Goal: Transaction & Acquisition: Purchase product/service

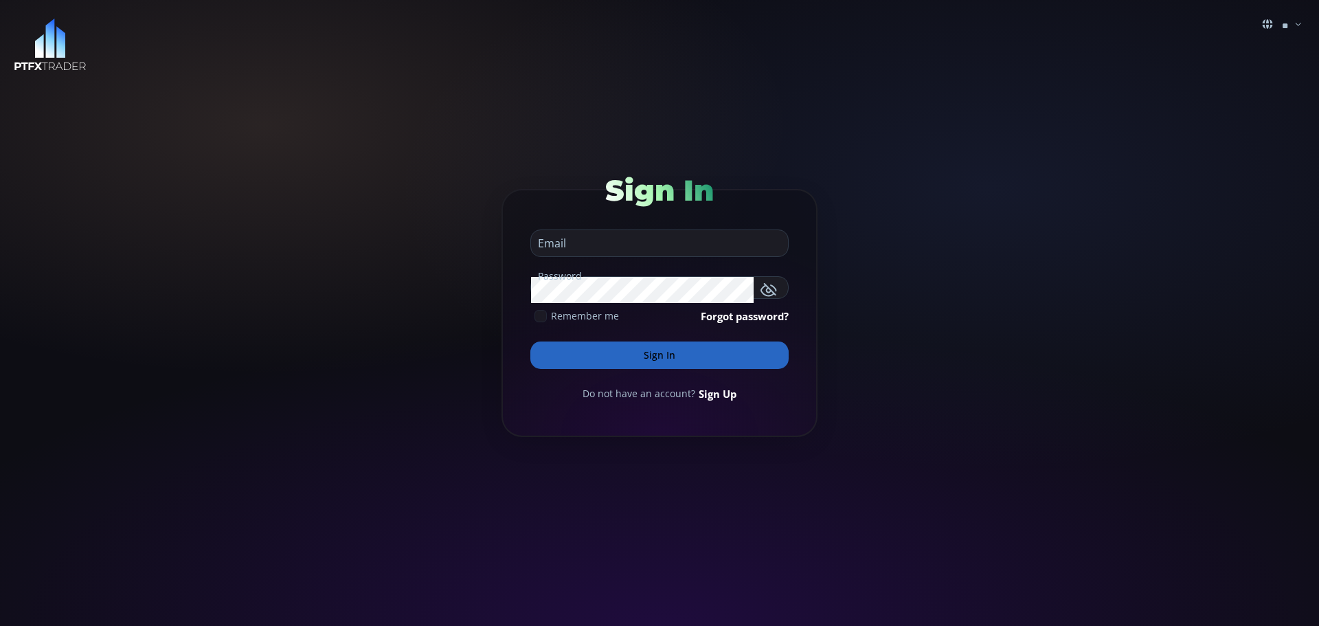
click at [638, 239] on input "email" at bounding box center [656, 243] width 250 height 26
type input "**********"
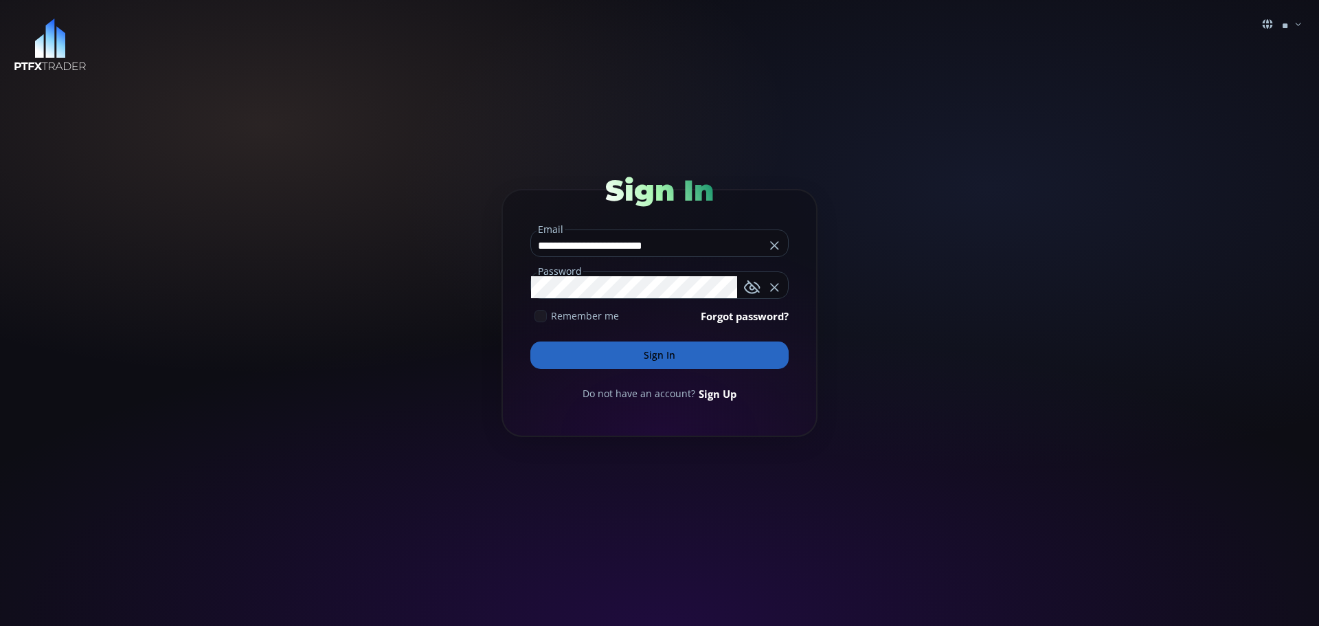
click at [659, 361] on button "Sign In" at bounding box center [660, 355] width 258 height 27
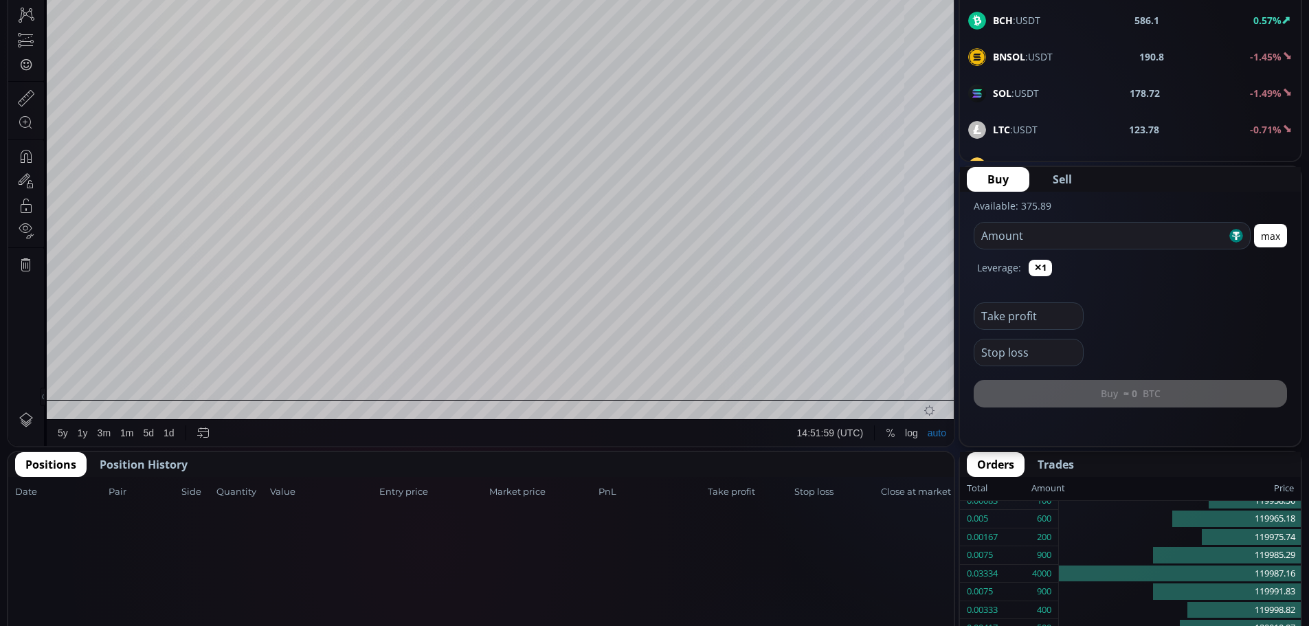
scroll to position [344, 0]
click at [132, 465] on span "Position History" at bounding box center [144, 464] width 88 height 16
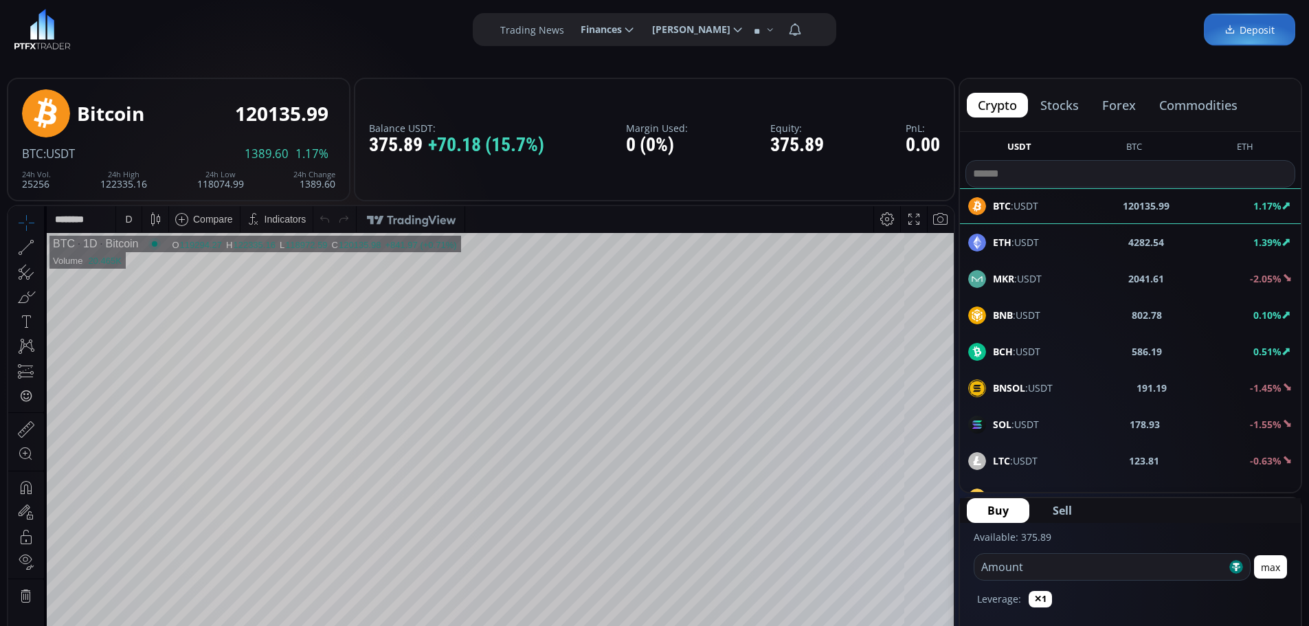
scroll to position [0, 0]
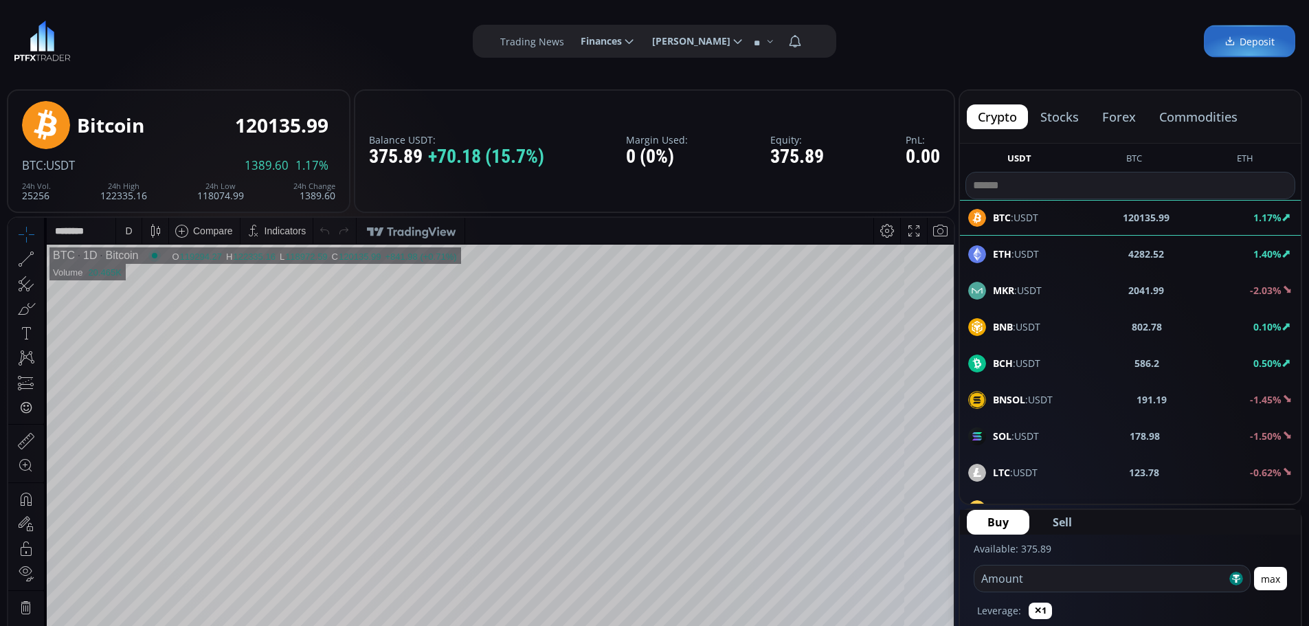
click at [1113, 117] on button "forex" at bounding box center [1119, 116] width 56 height 25
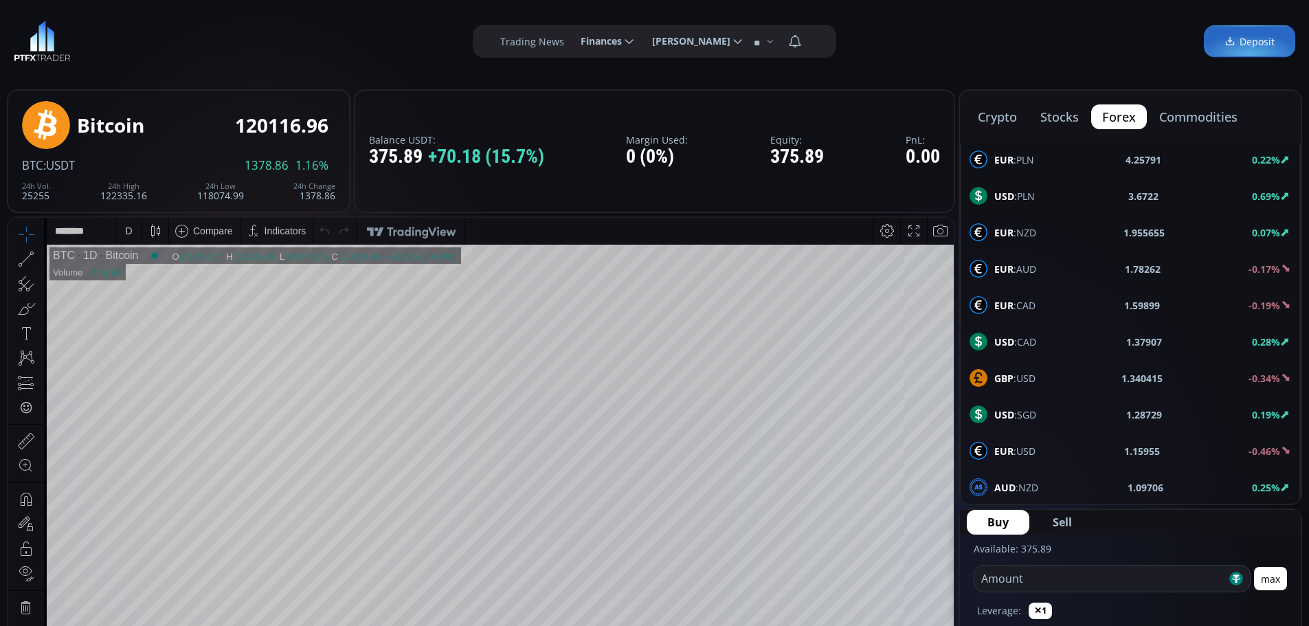
scroll to position [619, 0]
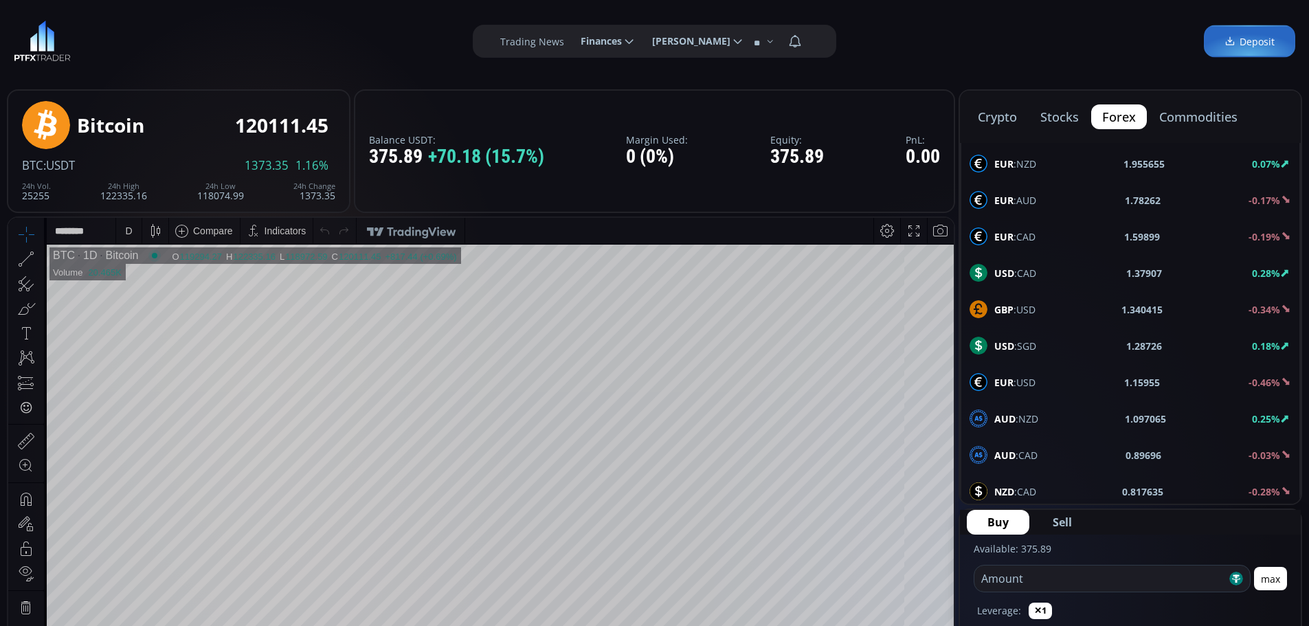
click at [1010, 382] on b "EUR" at bounding box center [1003, 382] width 19 height 13
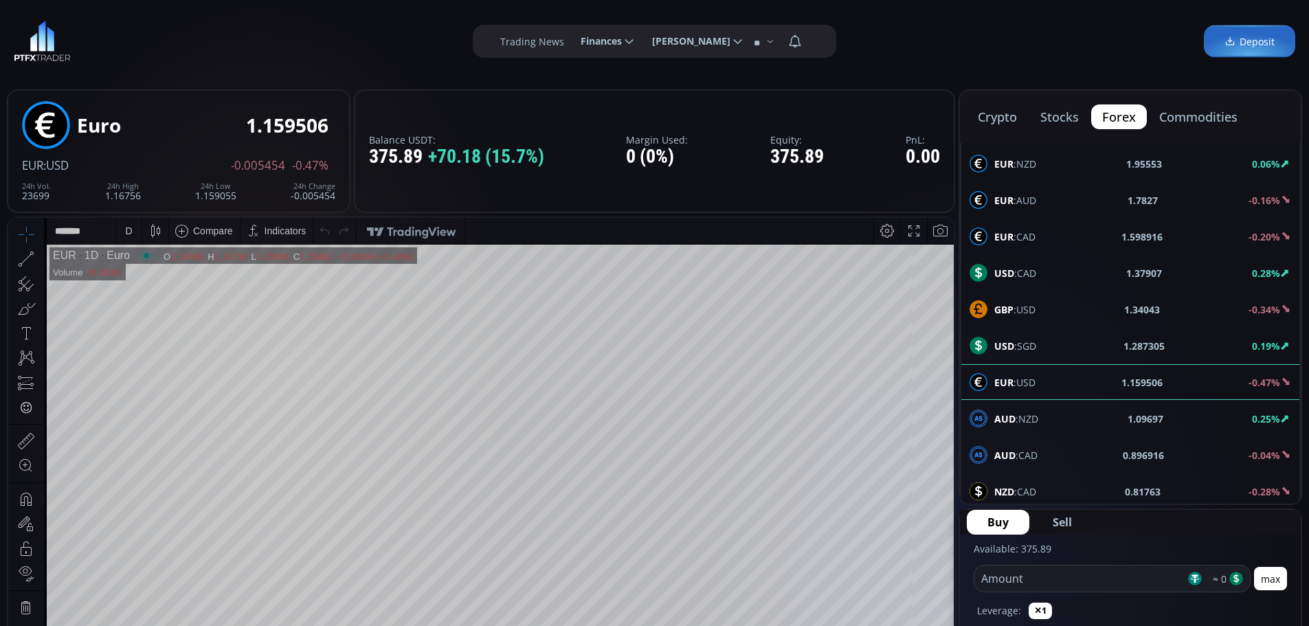
click at [1060, 521] on span "Sell" at bounding box center [1062, 522] width 19 height 16
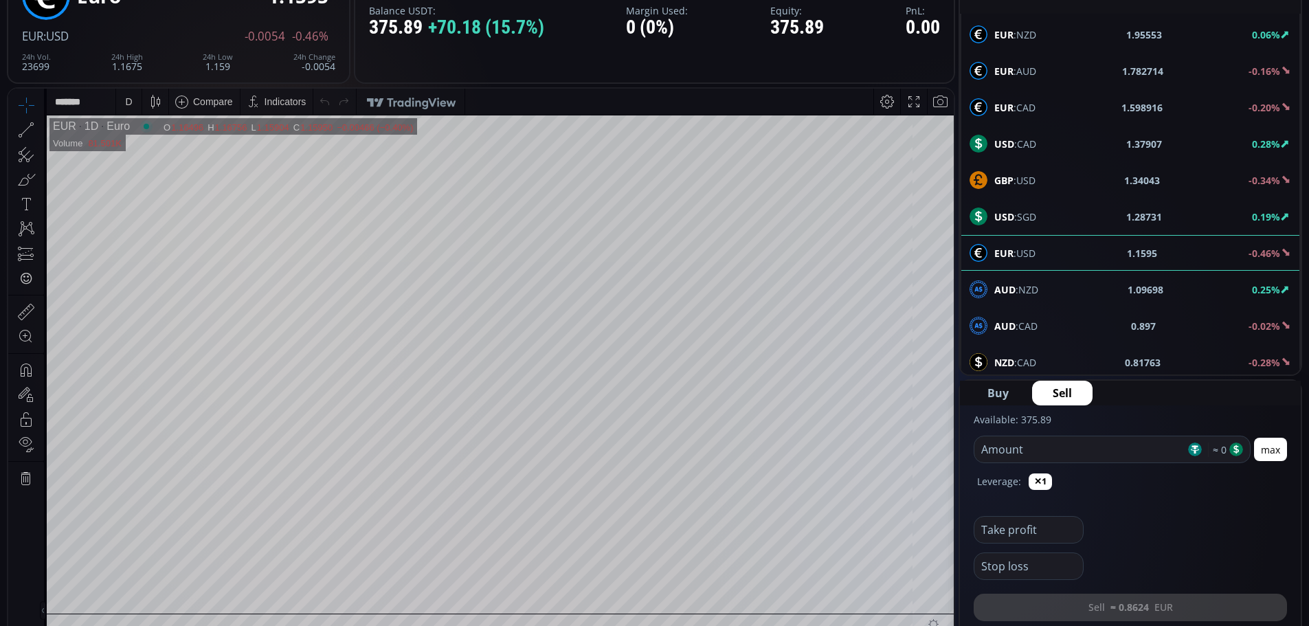
scroll to position [137, 0]
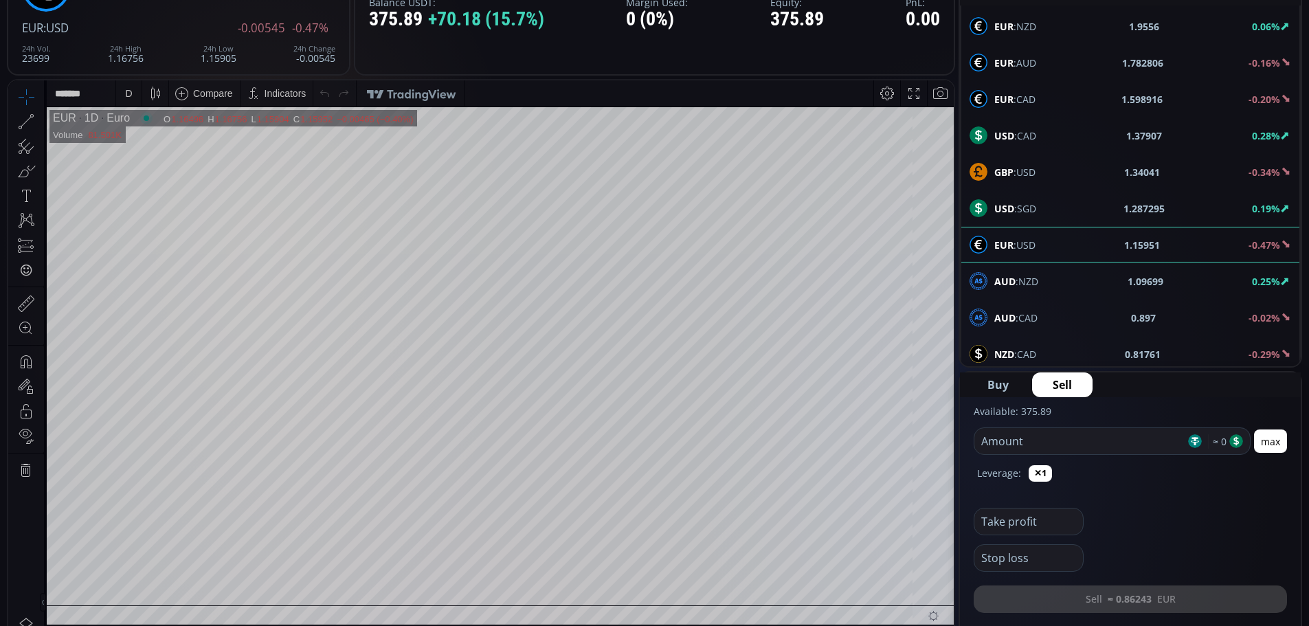
click at [992, 442] on input "number" at bounding box center [1079, 441] width 211 height 26
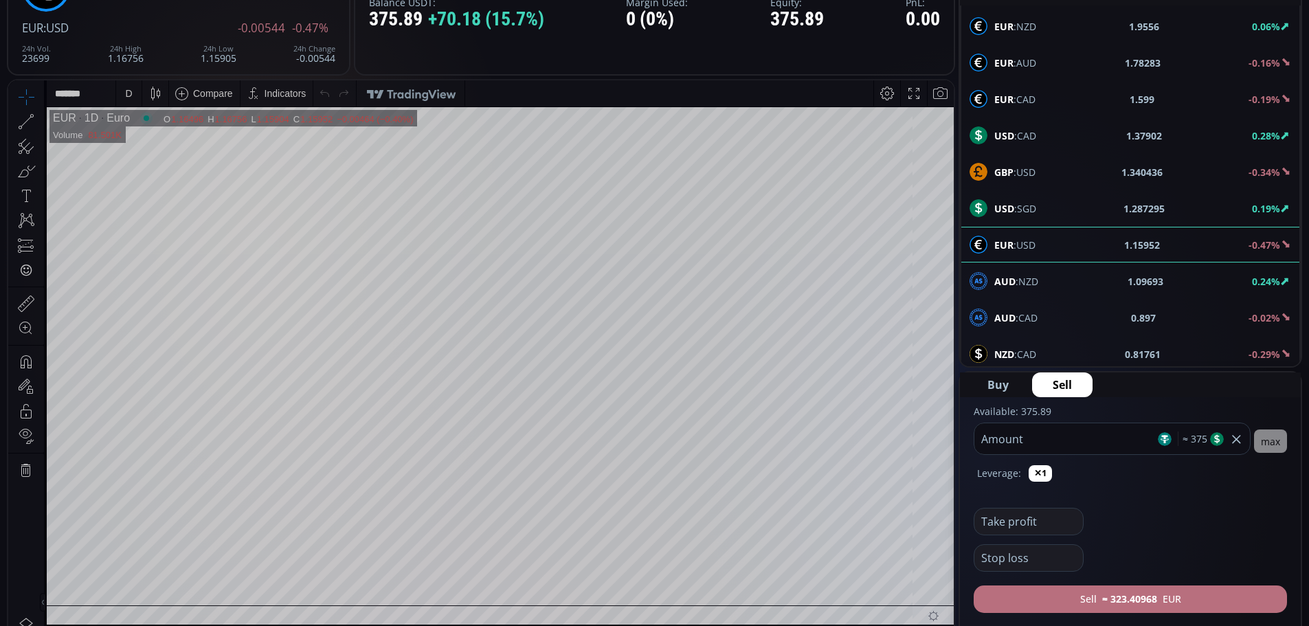
type input "***"
click at [1131, 594] on b "≈ 323.40131" at bounding box center [1129, 599] width 55 height 14
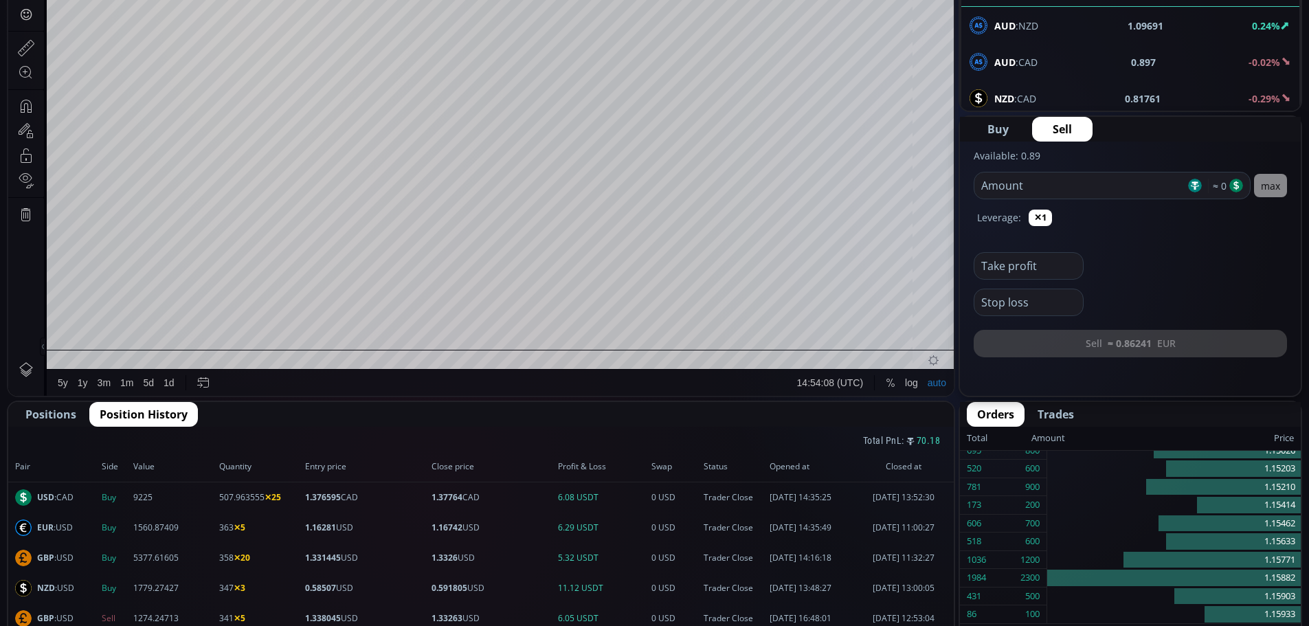
scroll to position [412, 0]
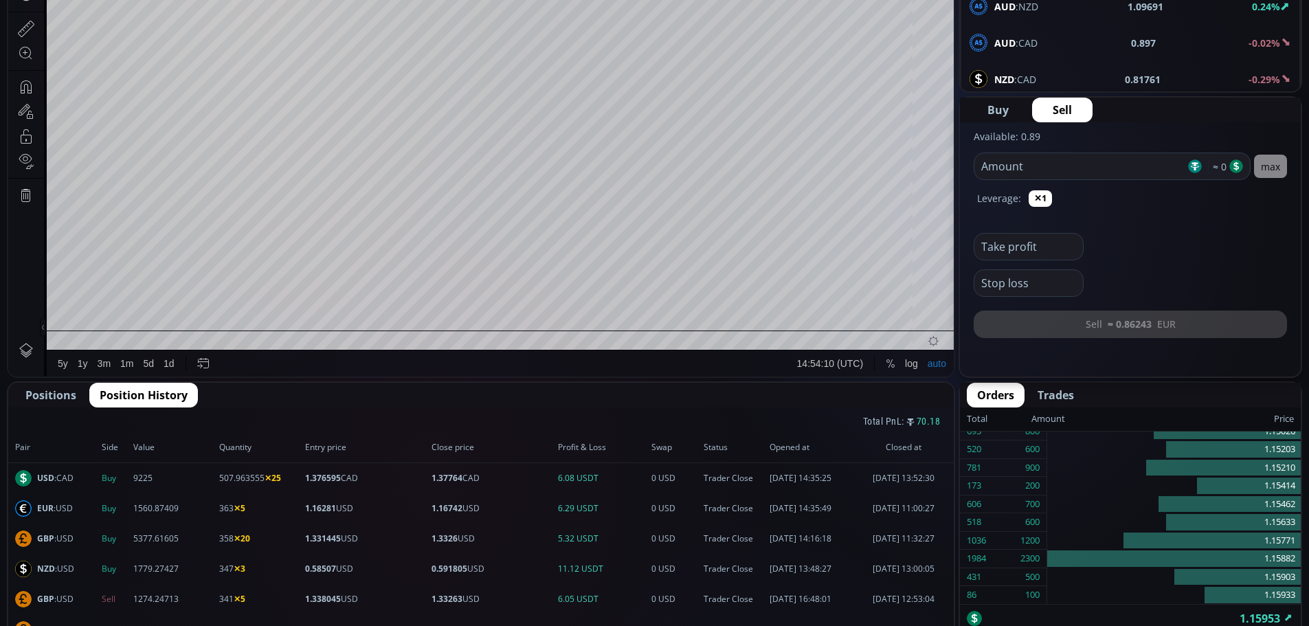
click at [38, 392] on span "Positions" at bounding box center [50, 395] width 51 height 16
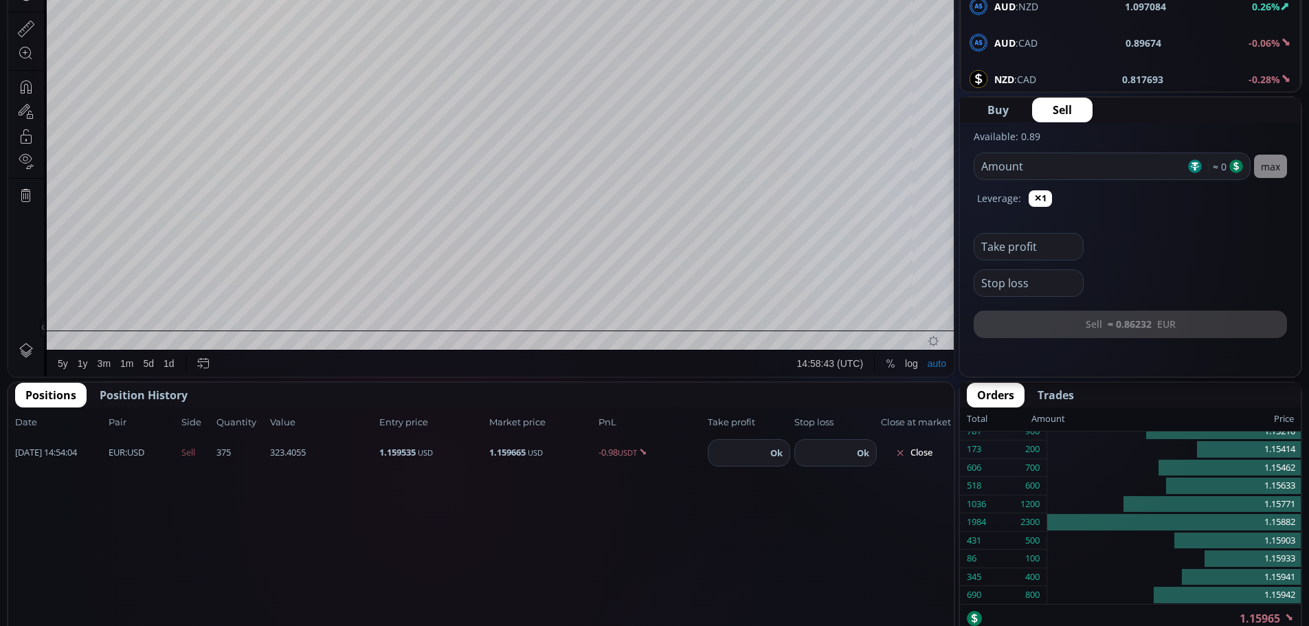
scroll to position [481, 0]
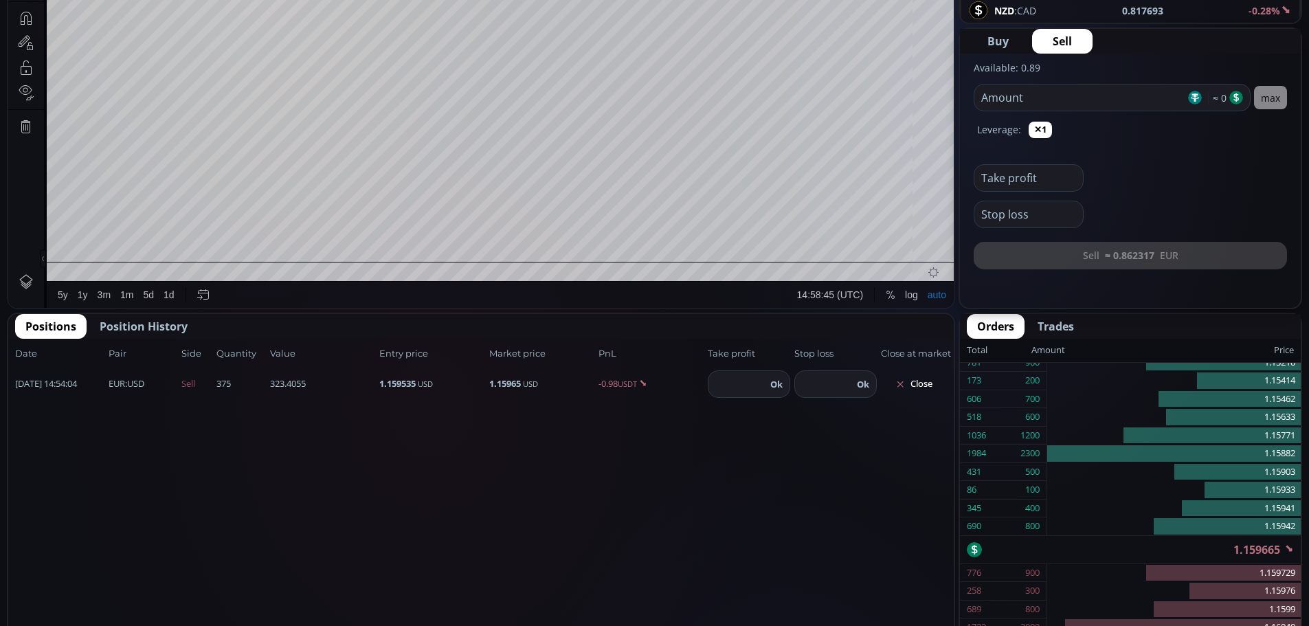
click at [126, 324] on span "Position History" at bounding box center [144, 326] width 88 height 16
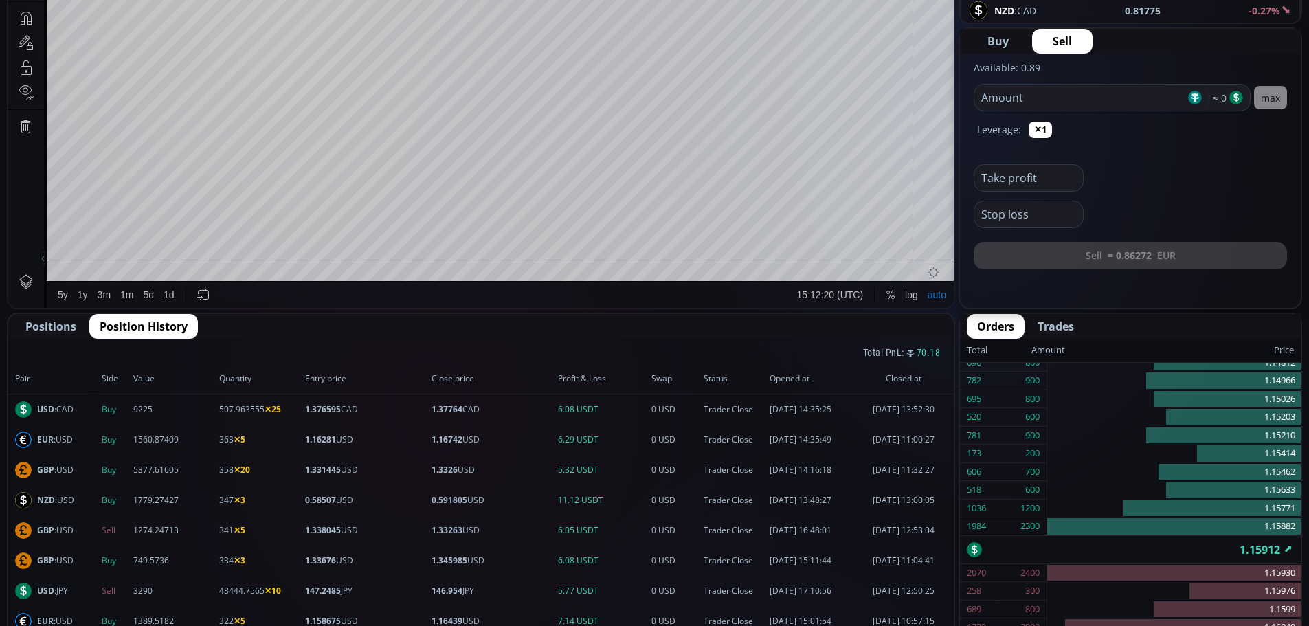
click at [48, 326] on span "Positions" at bounding box center [50, 326] width 51 height 16
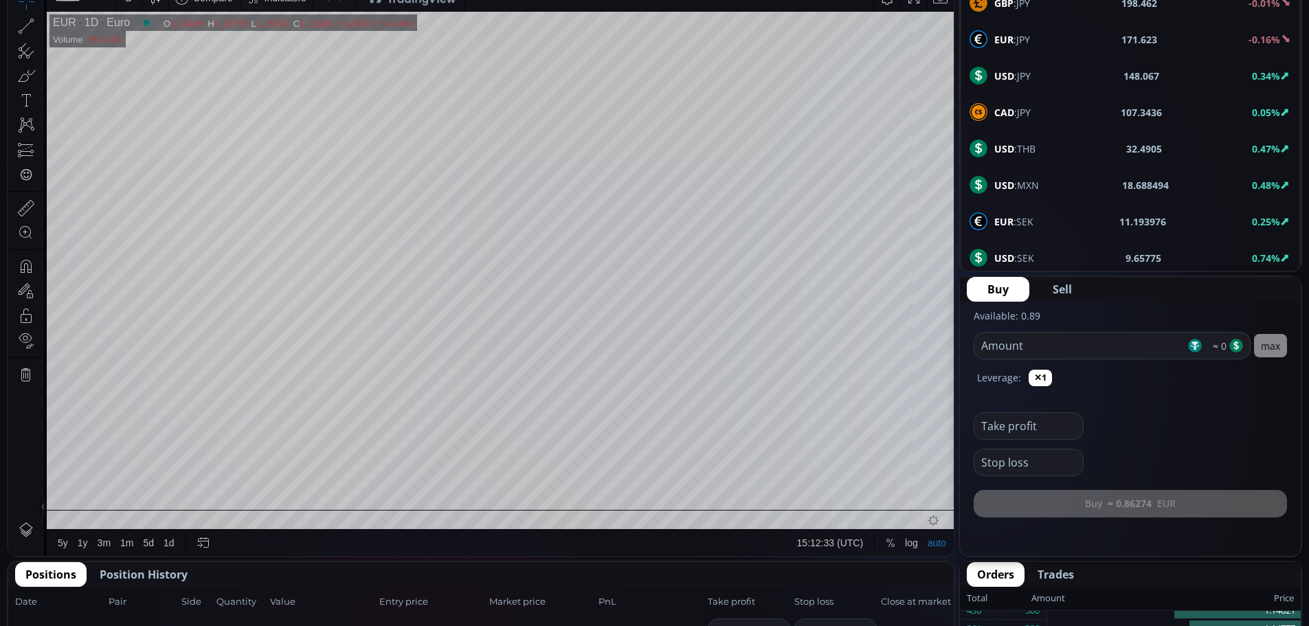
scroll to position [344, 0]
